Goal: Task Accomplishment & Management: Manage account settings

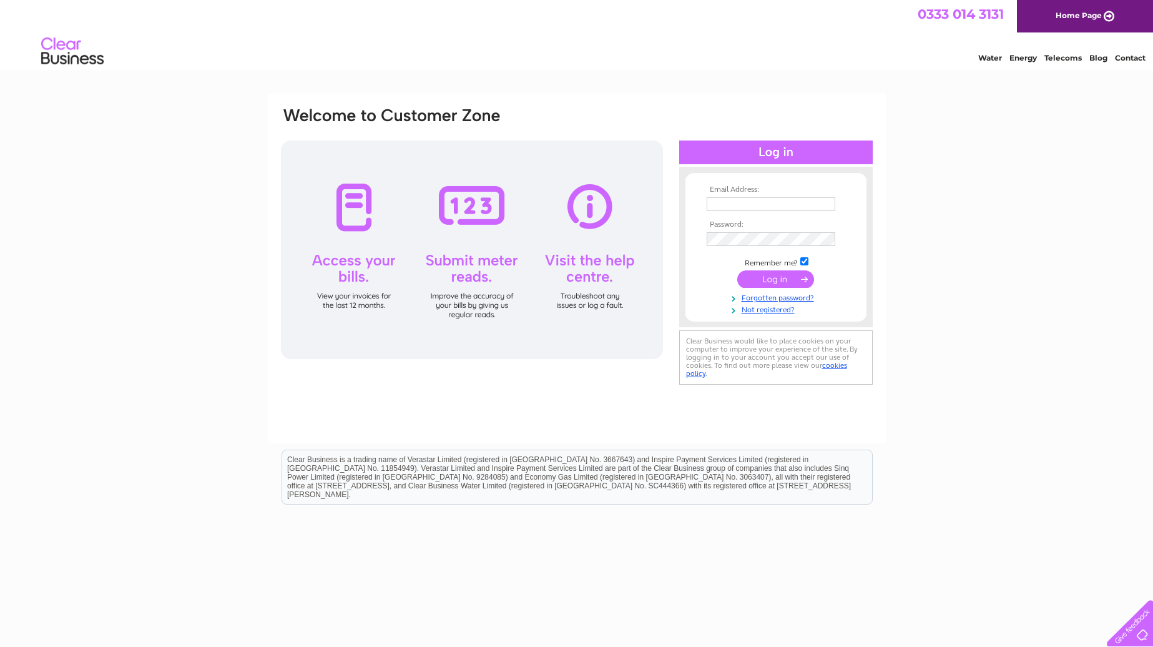
type input "officeaccounts@lussestates.co.uk"
click at [765, 275] on input "submit" at bounding box center [775, 278] width 77 height 17
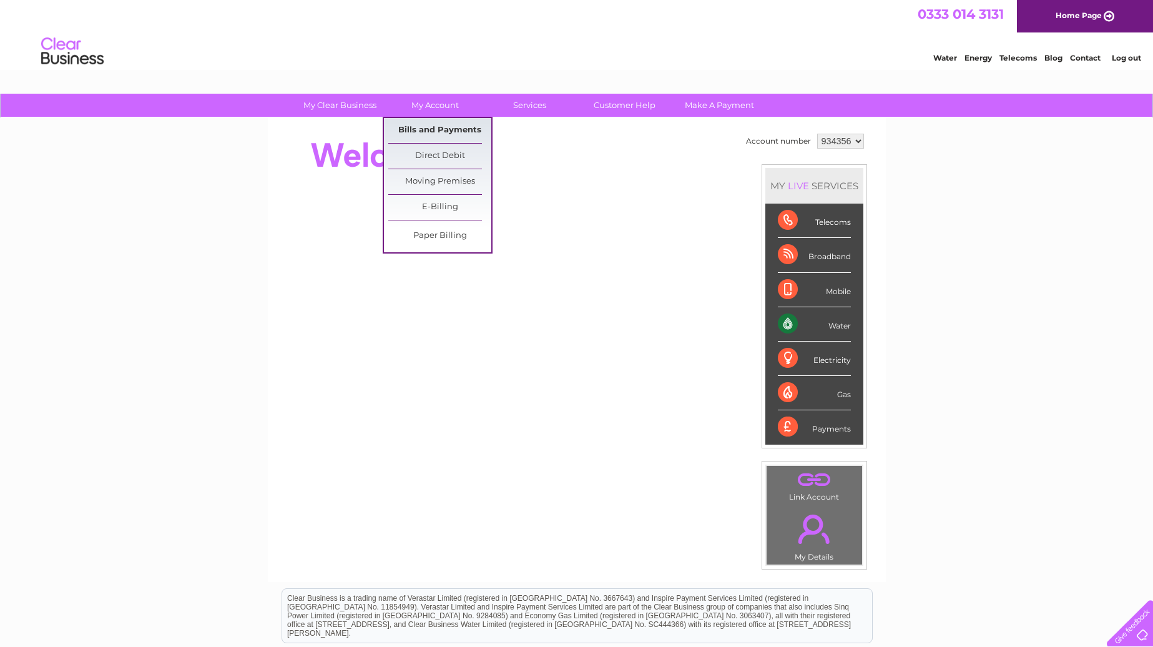
click at [453, 131] on link "Bills and Payments" at bounding box center [439, 130] width 103 height 25
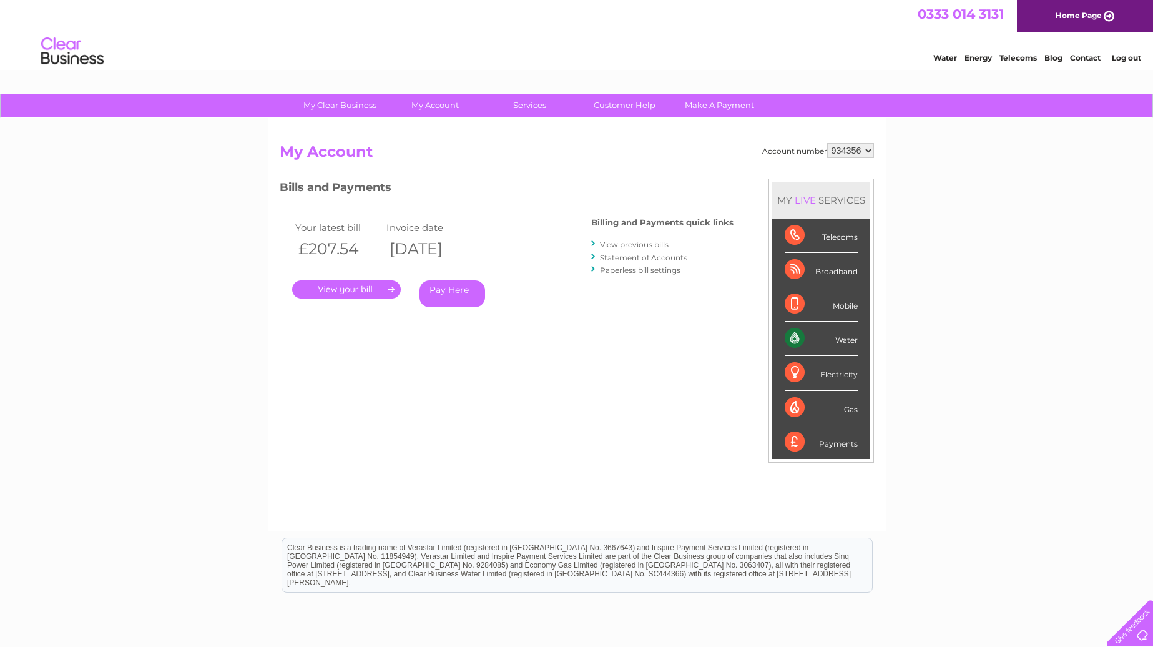
click at [360, 286] on link "." at bounding box center [346, 289] width 109 height 18
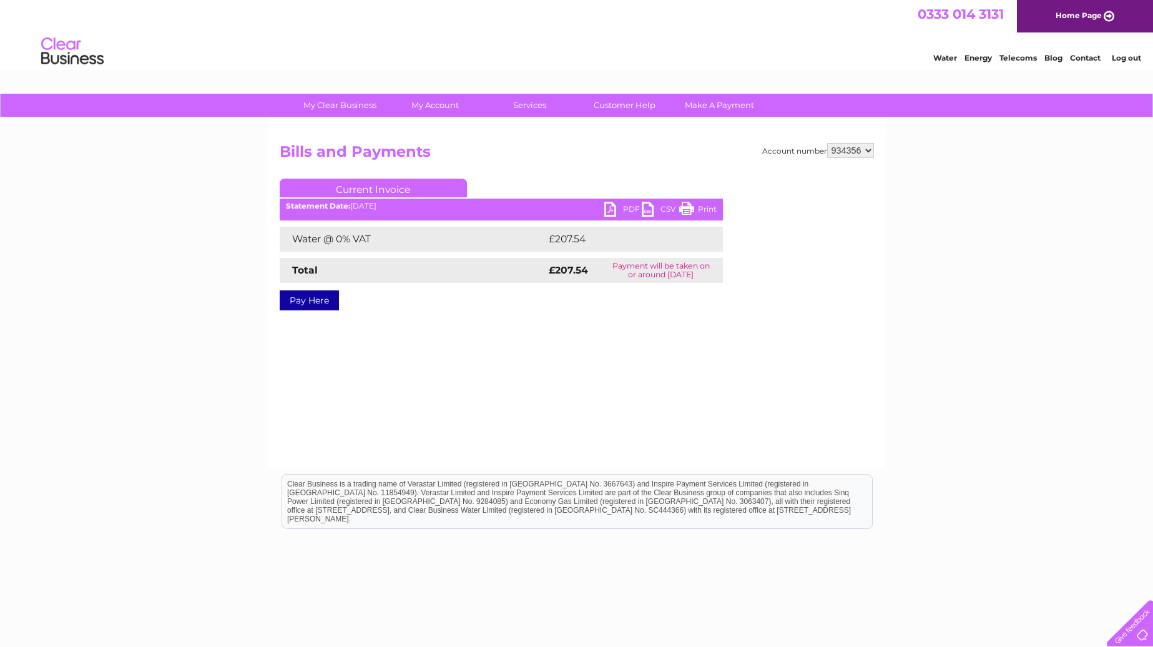
click at [626, 206] on link "PDF" at bounding box center [622, 211] width 37 height 18
